Goal: Task Accomplishment & Management: Manage account settings

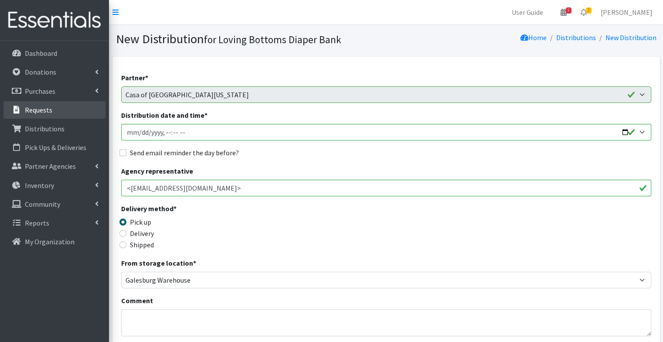
click at [66, 108] on link "Requests" at bounding box center [54, 109] width 102 height 17
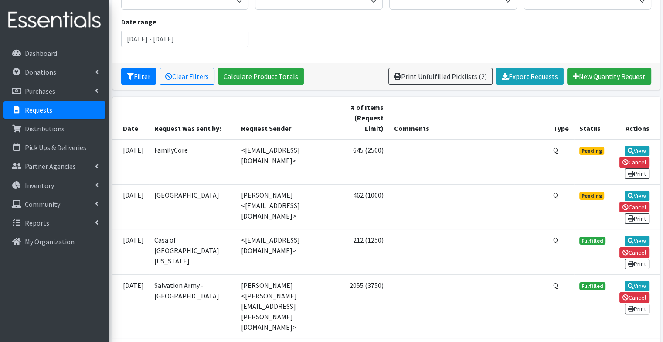
scroll to position [106, 0]
drag, startPoint x: 410, startPoint y: 223, endPoint x: 638, endPoint y: 147, distance: 240.5
click at [638, 147] on link "View" at bounding box center [637, 151] width 25 height 10
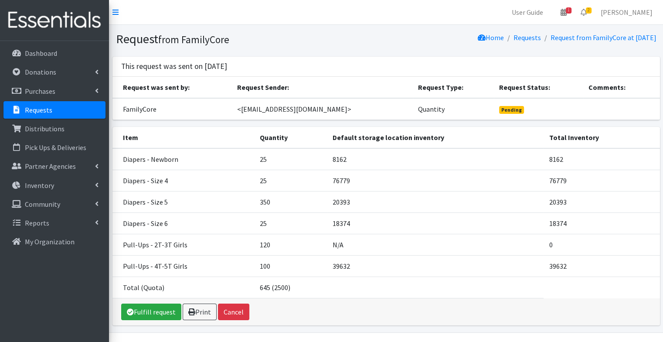
scroll to position [21, 0]
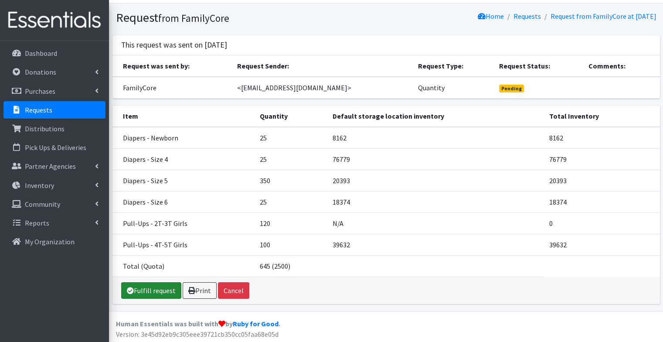
click at [148, 288] on link "Fulfill request" at bounding box center [151, 290] width 60 height 17
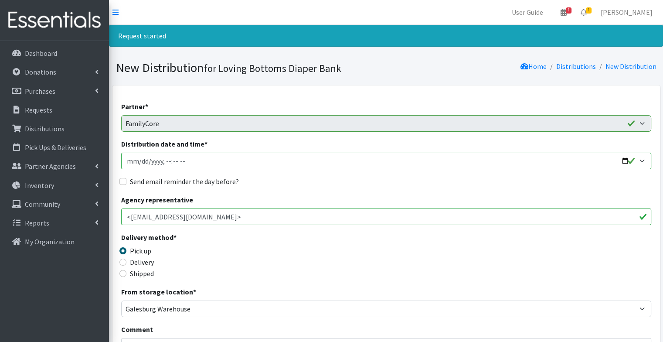
click at [623, 164] on input "Distribution date and time *" at bounding box center [386, 161] width 530 height 17
type input "2025-10-08T09:06"
click at [330, 195] on div "Agency representative <eburger@familycore.org>" at bounding box center [386, 209] width 530 height 31
click at [241, 180] on div "Send email reminder the day before?" at bounding box center [386, 181] width 530 height 10
click at [223, 181] on label "Send email reminder the day before?" at bounding box center [184, 181] width 109 height 10
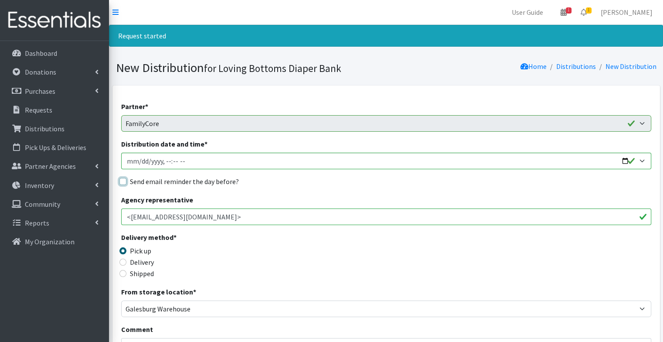
click at [126, 181] on input "Send email reminder the day before?" at bounding box center [122, 181] width 7 height 7
checkbox input "true"
click at [319, 187] on fieldset "Send email reminder the day before?" at bounding box center [386, 181] width 530 height 11
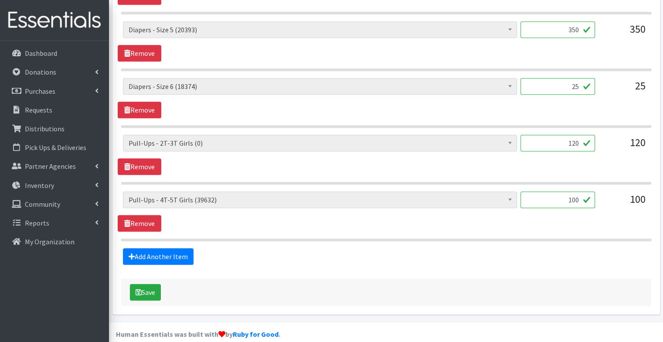
scroll to position [516, 0]
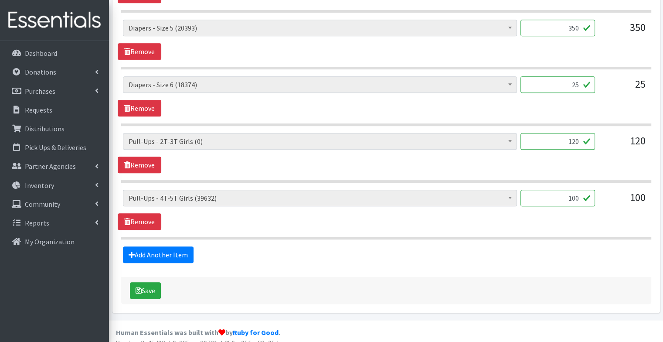
drag, startPoint x: 558, startPoint y: 196, endPoint x: 634, endPoint y: 223, distance: 81.1
click at [634, 223] on div "Diapers - Newborn (8162) Diapers - Preemie (35) Diapers - Size 1 (118779) Diape…" at bounding box center [386, 210] width 537 height 40
type input "220"
click at [133, 165] on link "Remove" at bounding box center [140, 164] width 44 height 17
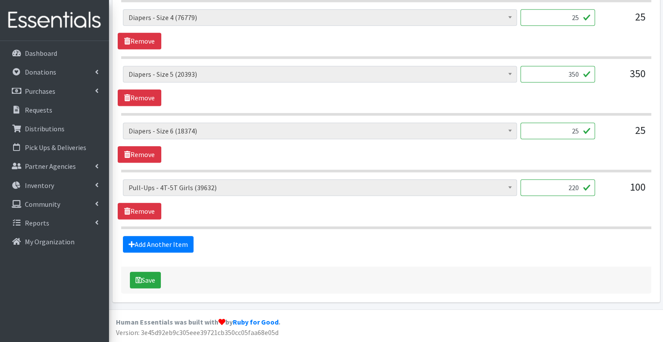
scroll to position [467, 0]
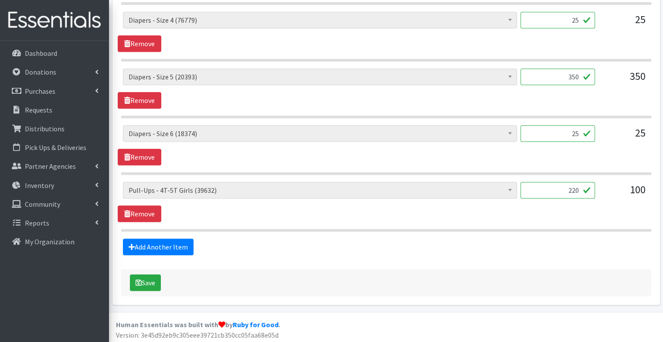
click at [303, 230] on fieldset "Items in this distribution Quantity - Total Units Requested Diapers - Newborn (…" at bounding box center [386, 80] width 530 height 350
click at [143, 274] on button "Save" at bounding box center [145, 282] width 31 height 17
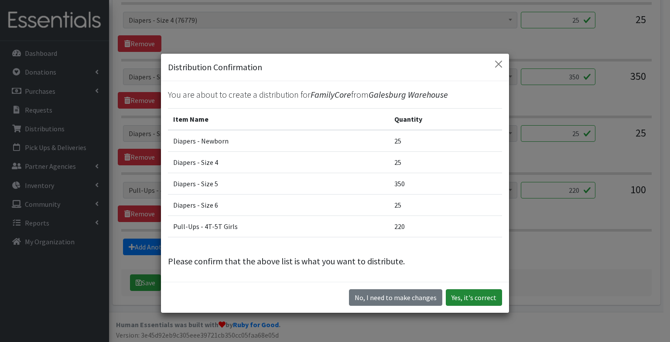
click at [468, 296] on button "Yes, it's correct" at bounding box center [473, 297] width 56 height 17
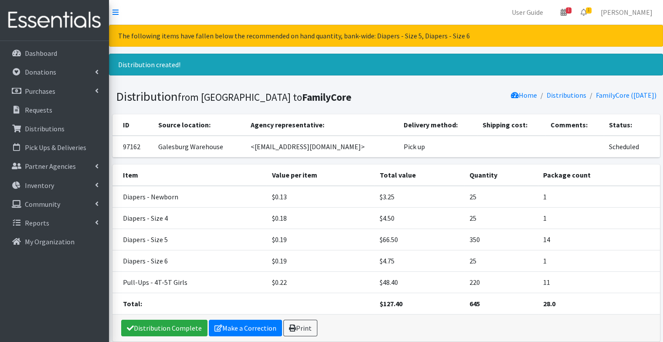
scroll to position [37, 0]
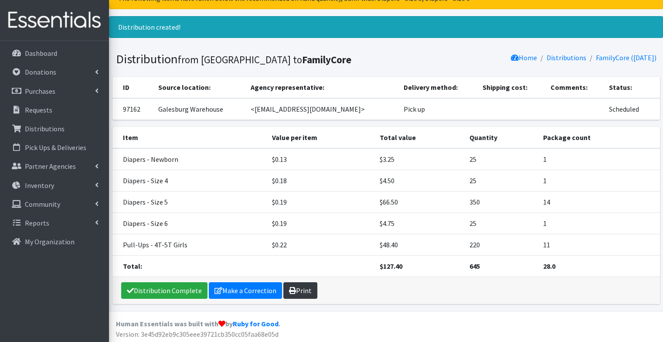
click at [306, 287] on link "Print" at bounding box center [300, 290] width 34 height 17
click at [56, 112] on link "Requests" at bounding box center [54, 109] width 102 height 17
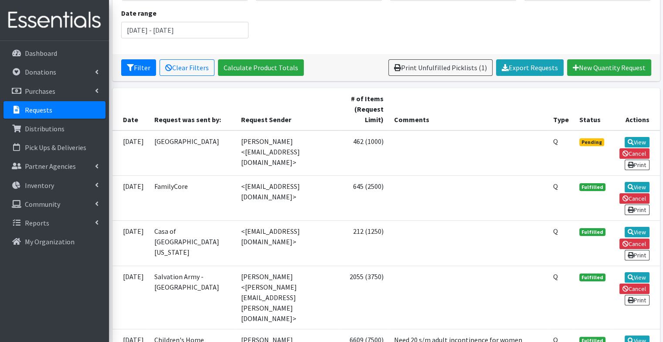
scroll to position [117, 0]
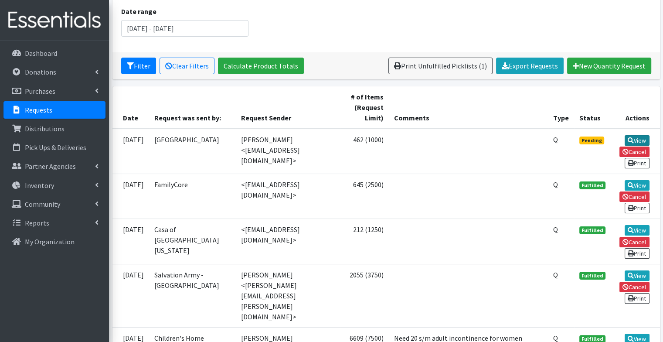
click at [638, 139] on link "View" at bounding box center [637, 140] width 25 height 10
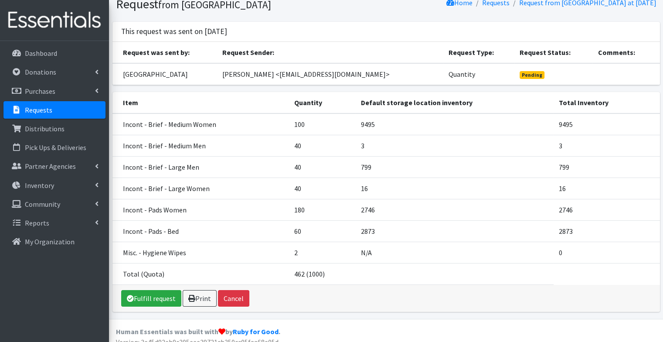
scroll to position [35, 0]
